Goal: Task Accomplishment & Management: Complete application form

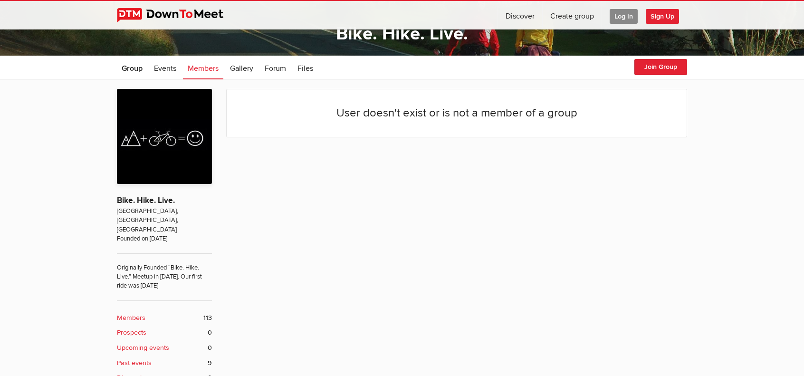
scroll to position [173, 0]
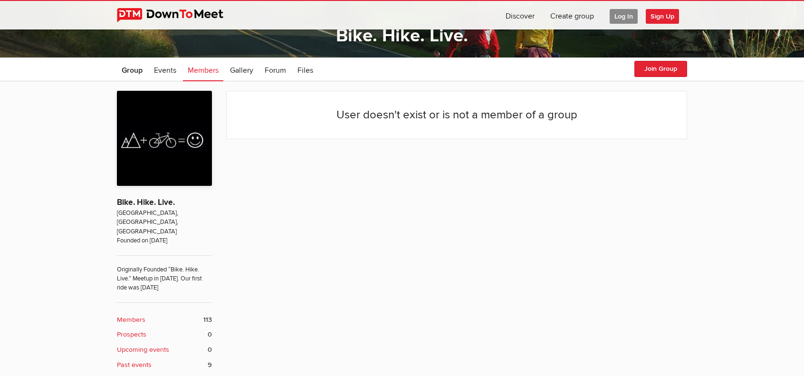
drag, startPoint x: 0, startPoint y: 0, endPoint x: 271, endPoint y: 280, distance: 389.0
click at [271, 280] on div "User doesn't exist or is not a member of a group" at bounding box center [456, 320] width 461 height 459
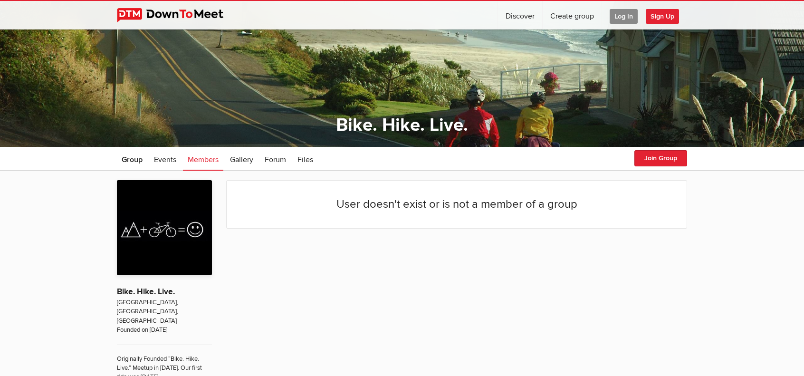
scroll to position [83, 0]
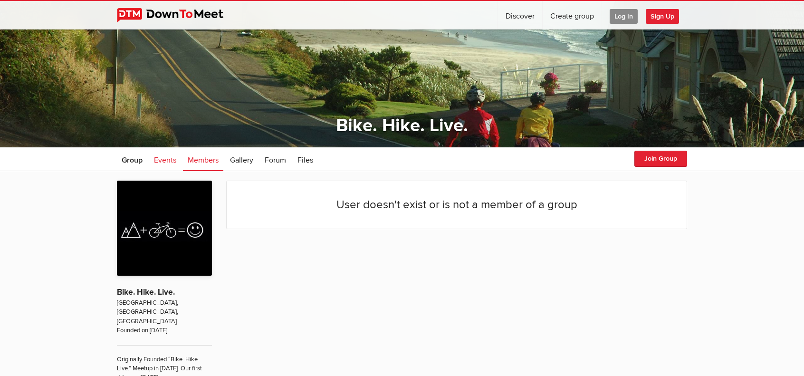
click at [174, 157] on span "Events" at bounding box center [165, 160] width 22 height 10
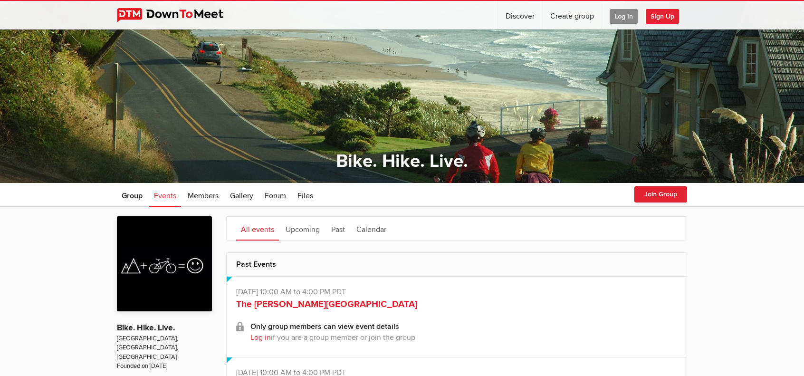
scroll to position [48, 0]
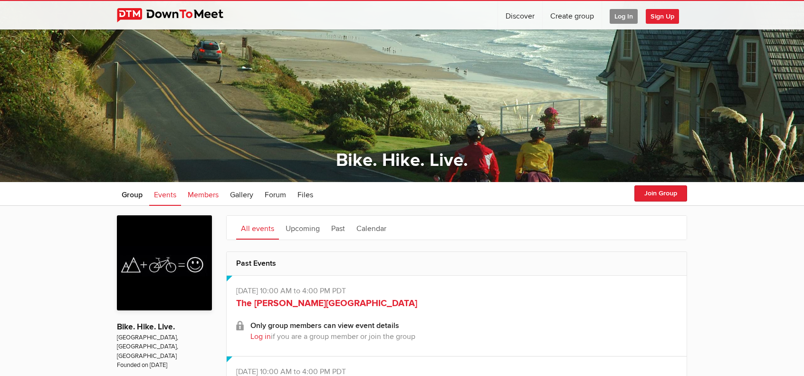
click at [217, 193] on span "Members" at bounding box center [203, 195] width 31 height 10
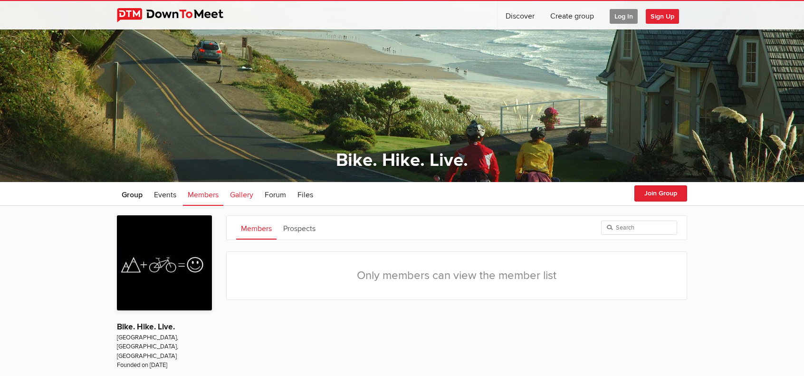
click at [241, 192] on span "Gallery" at bounding box center [241, 195] width 23 height 10
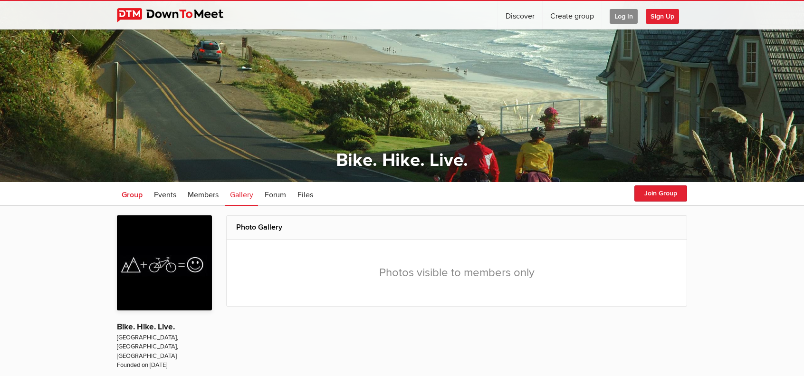
click at [143, 195] on span "Group" at bounding box center [132, 195] width 21 height 10
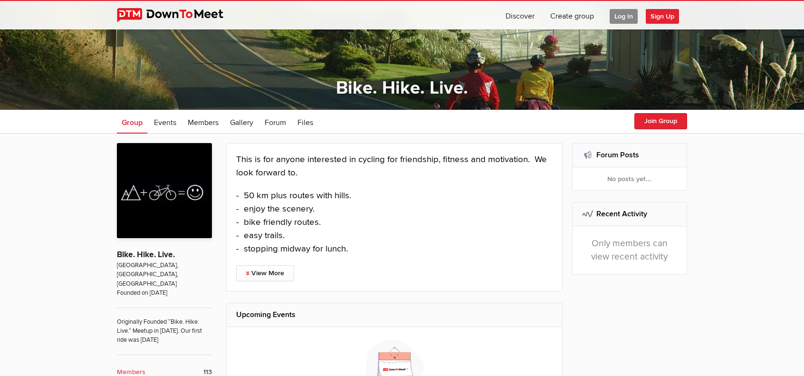
scroll to position [116, 0]
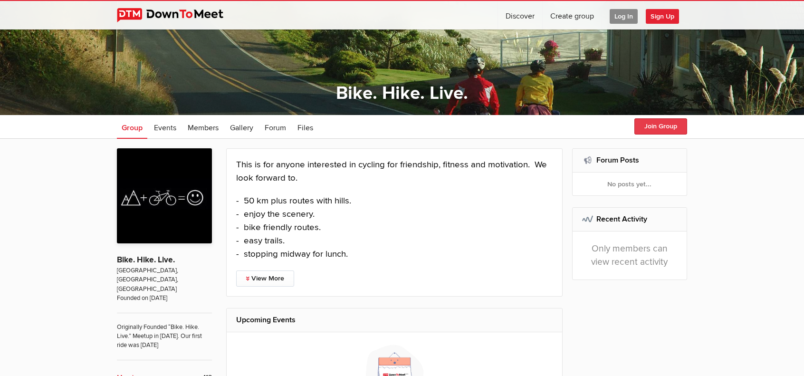
click at [650, 126] on button "Join Group" at bounding box center [661, 126] width 53 height 16
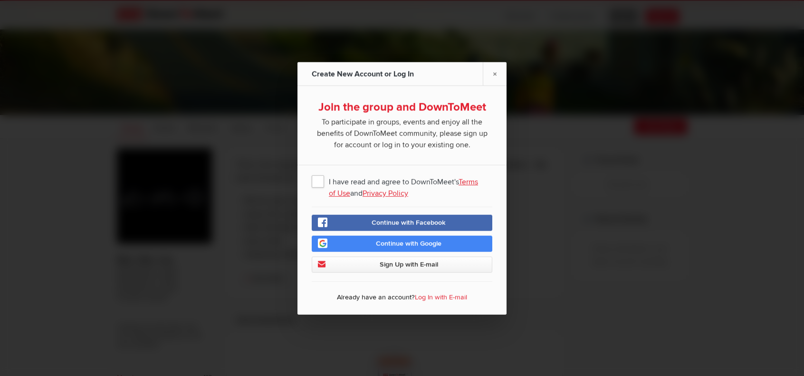
click at [319, 187] on span "I have read and agree to DownToMeet's Terms of Use and Privacy Policy" at bounding box center [402, 180] width 181 height 17
click at [0, 0] on input "I have read and agree to DownToMeet's Terms of Use and Privacy Policy" at bounding box center [0, 0] width 0 height 0
click at [407, 247] on span "Continue with Google" at bounding box center [409, 243] width 66 height 8
click at [408, 247] on span "Continue with Google" at bounding box center [409, 243] width 66 height 8
click at [422, 247] on span "Continue with Google" at bounding box center [409, 243] width 66 height 8
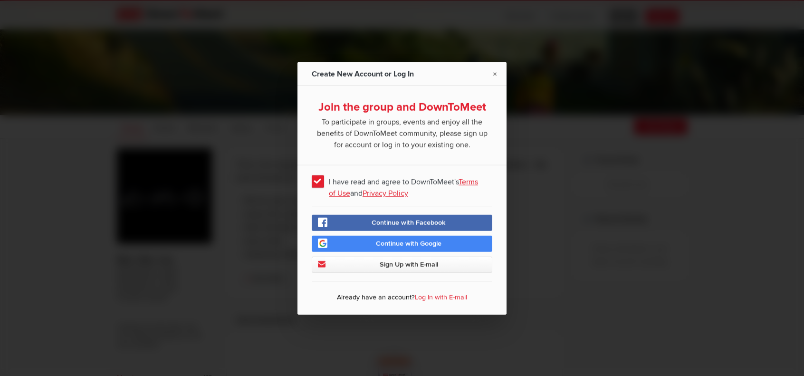
click at [401, 268] on span "Sign Up with E-mail" at bounding box center [409, 264] width 58 height 8
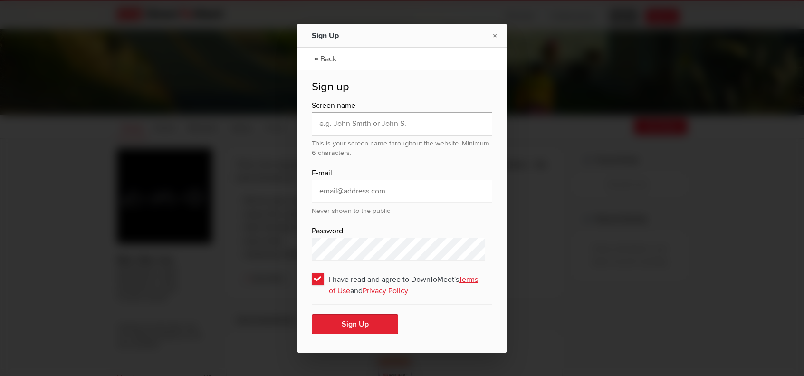
click at [394, 128] on input "text" at bounding box center [402, 123] width 181 height 23
type input "[PERSON_NAME]"
click at [367, 191] on input "email" at bounding box center [402, 191] width 181 height 23
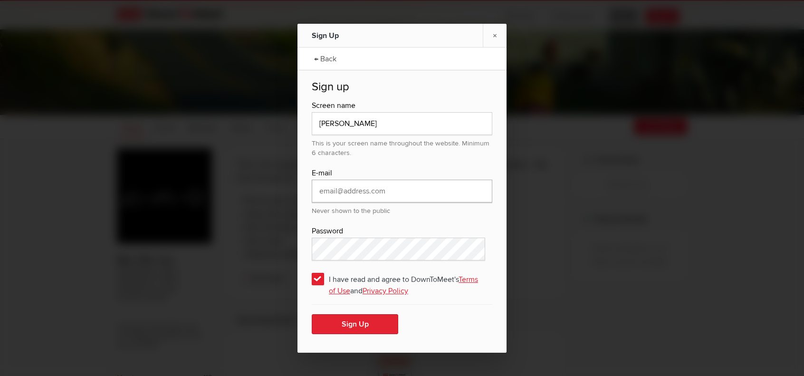
type input "[PERSON_NAME][EMAIL_ADDRESS][PERSON_NAME][DOMAIN_NAME]"
click at [367, 317] on button "Sign Up" at bounding box center [355, 324] width 87 height 20
